Goal: Information Seeking & Learning: Learn about a topic

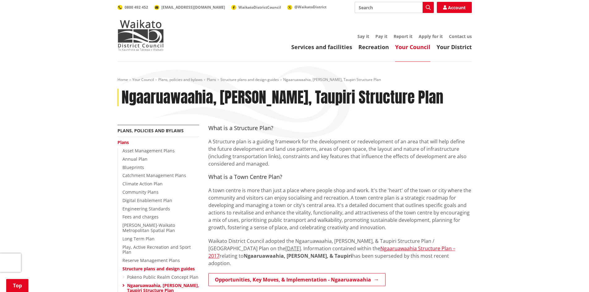
scroll to position [171, 0]
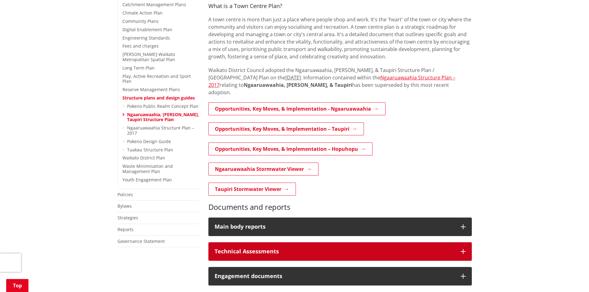
click at [278, 252] on button "Technical Assessments" at bounding box center [339, 251] width 263 height 19
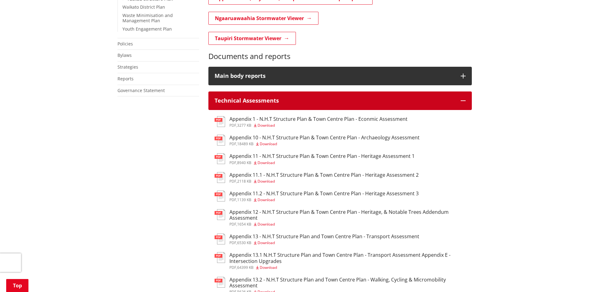
scroll to position [322, 0]
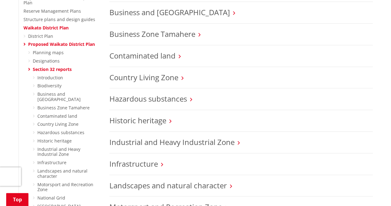
scroll to position [250, 0]
click at [146, 118] on link "Historic heritage" at bounding box center [137, 120] width 57 height 10
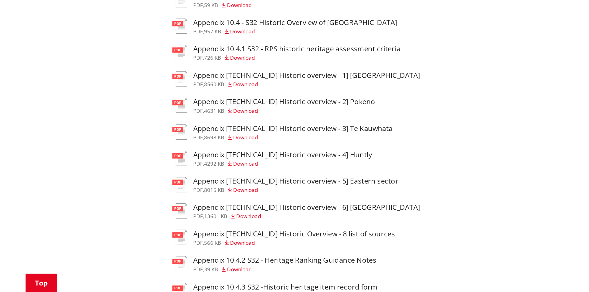
scroll to position [230, 0]
